Goal: Task Accomplishment & Management: Complete application form

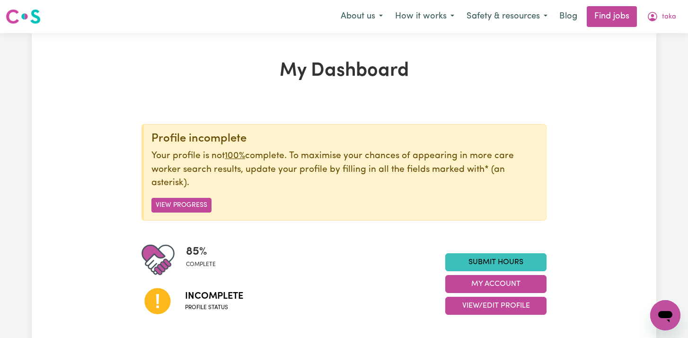
scroll to position [333, 0]
click at [611, 23] on link "Find jobs" at bounding box center [611, 16] width 50 height 21
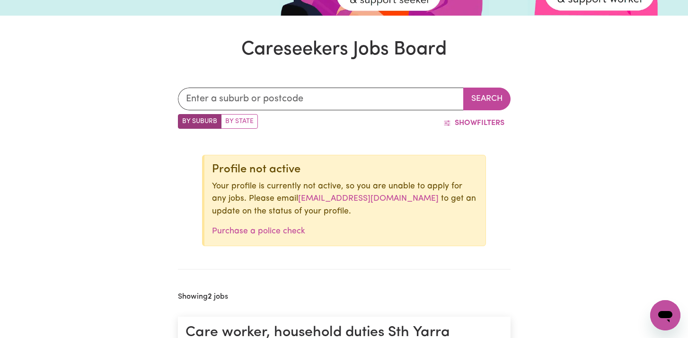
scroll to position [278, 0]
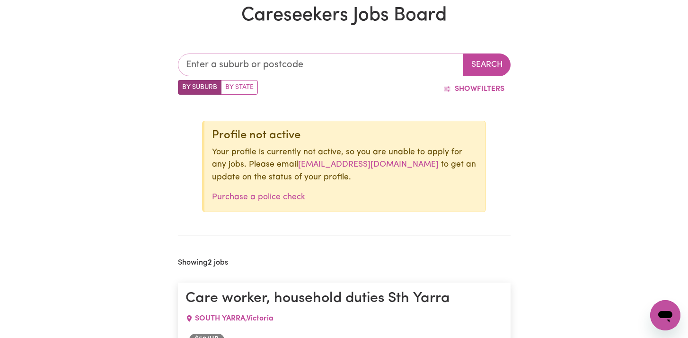
click at [363, 64] on input "text" at bounding box center [321, 64] width 286 height 23
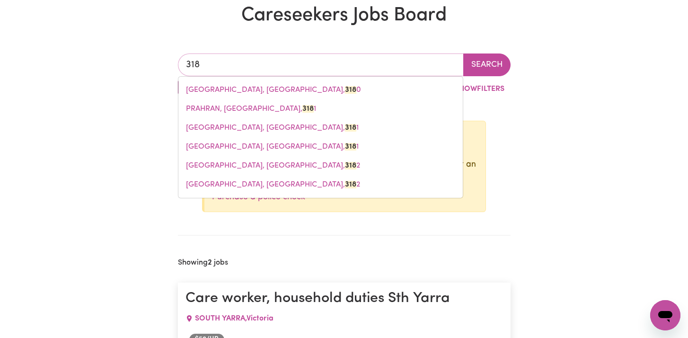
type input "3183"
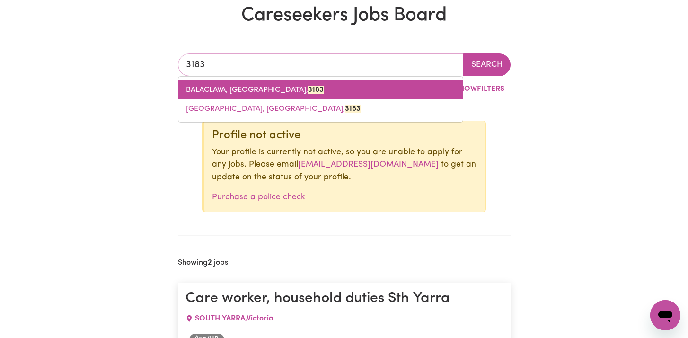
click at [302, 84] on link "BALACLAVA, [GEOGRAPHIC_DATA], 3183" at bounding box center [320, 89] width 284 height 19
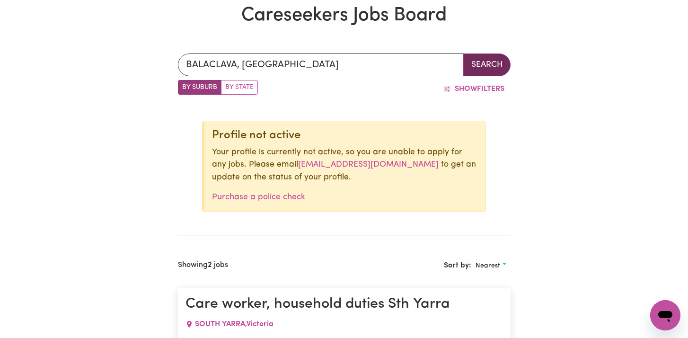
click at [495, 63] on button "Search" at bounding box center [486, 64] width 47 height 23
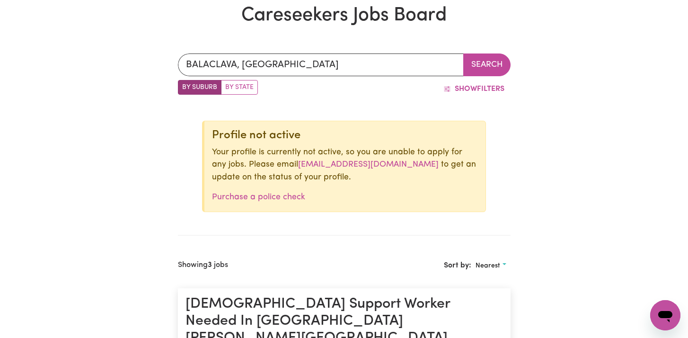
drag, startPoint x: 281, startPoint y: 165, endPoint x: 410, endPoint y: 158, distance: 128.8
click at [410, 159] on p "Your profile is currently not active, so you are unable to apply for any jobs. …" at bounding box center [345, 164] width 266 height 37
copy p "[EMAIL_ADDRESS][DOMAIN_NAME]"
